Goal: Task Accomplishment & Management: Use online tool/utility

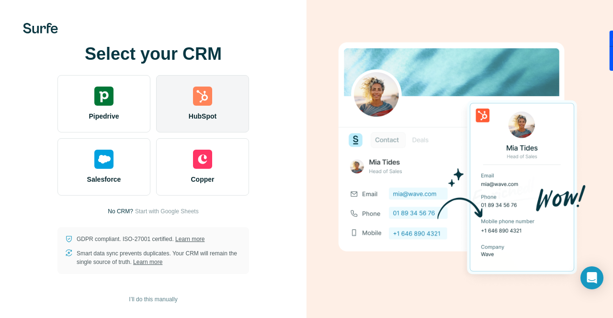
click at [216, 108] on div "HubSpot" at bounding box center [202, 103] width 93 height 57
